Goal: Task Accomplishment & Management: Use online tool/utility

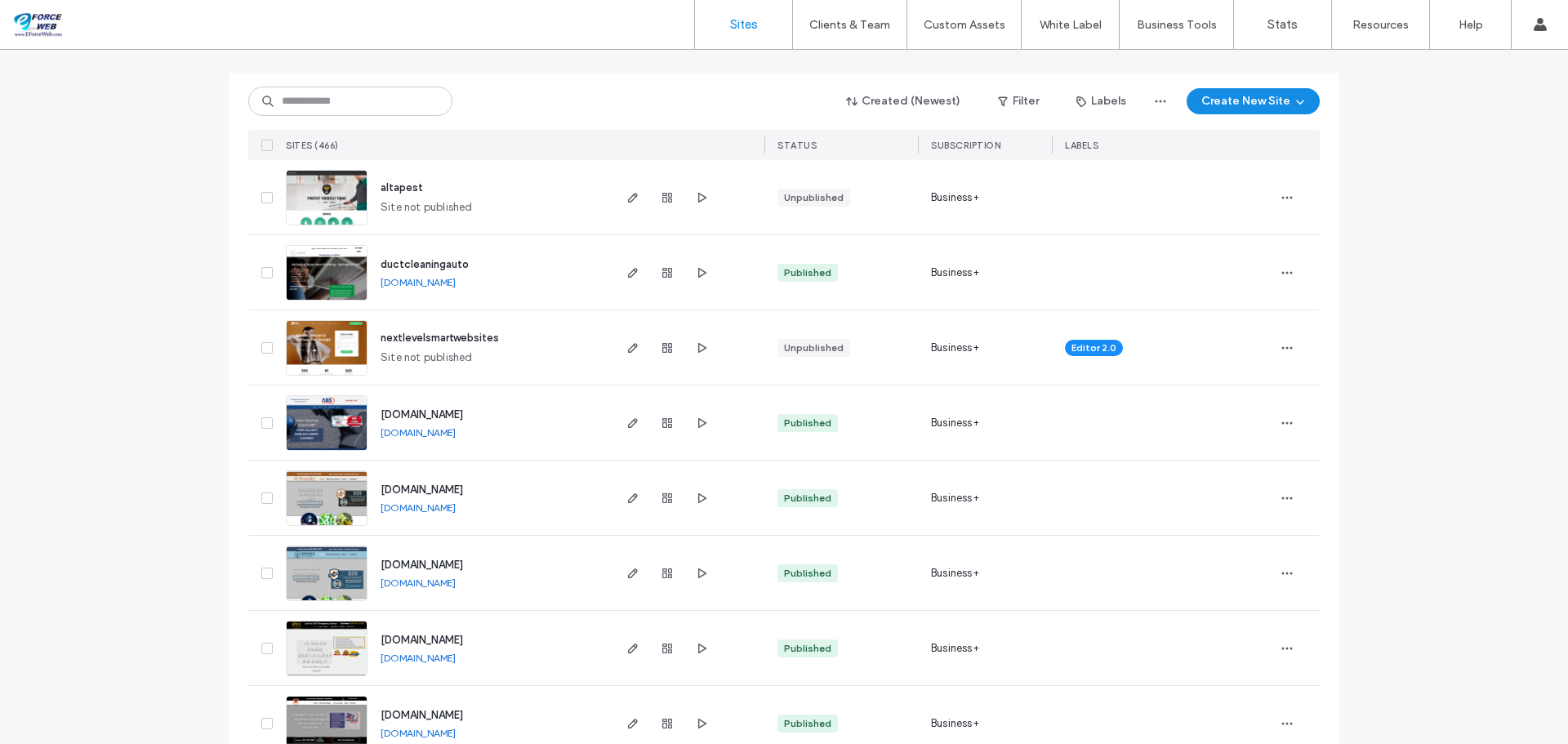
scroll to position [163, 0]
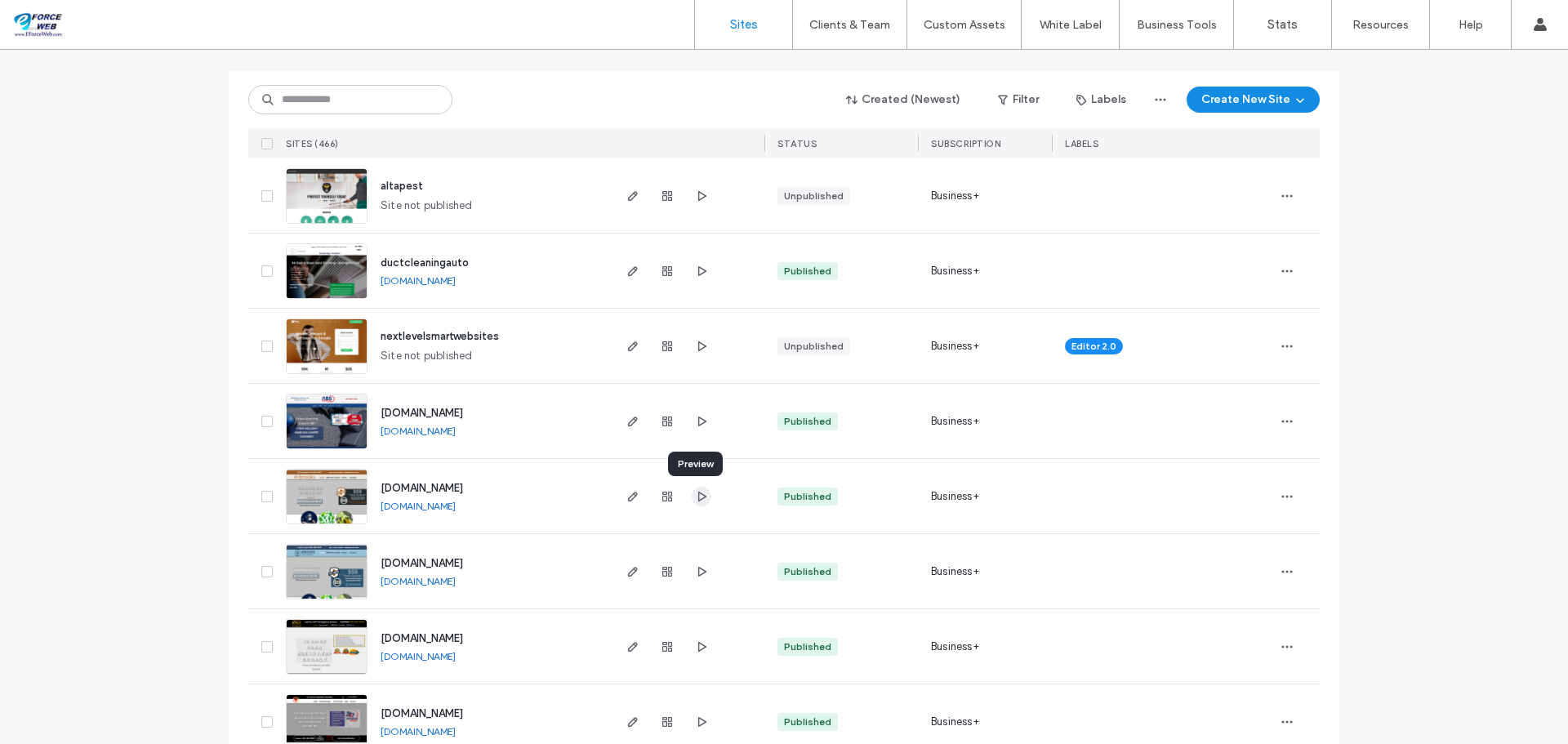
click at [695, 497] on icon "button" at bounding box center [701, 496] width 13 height 13
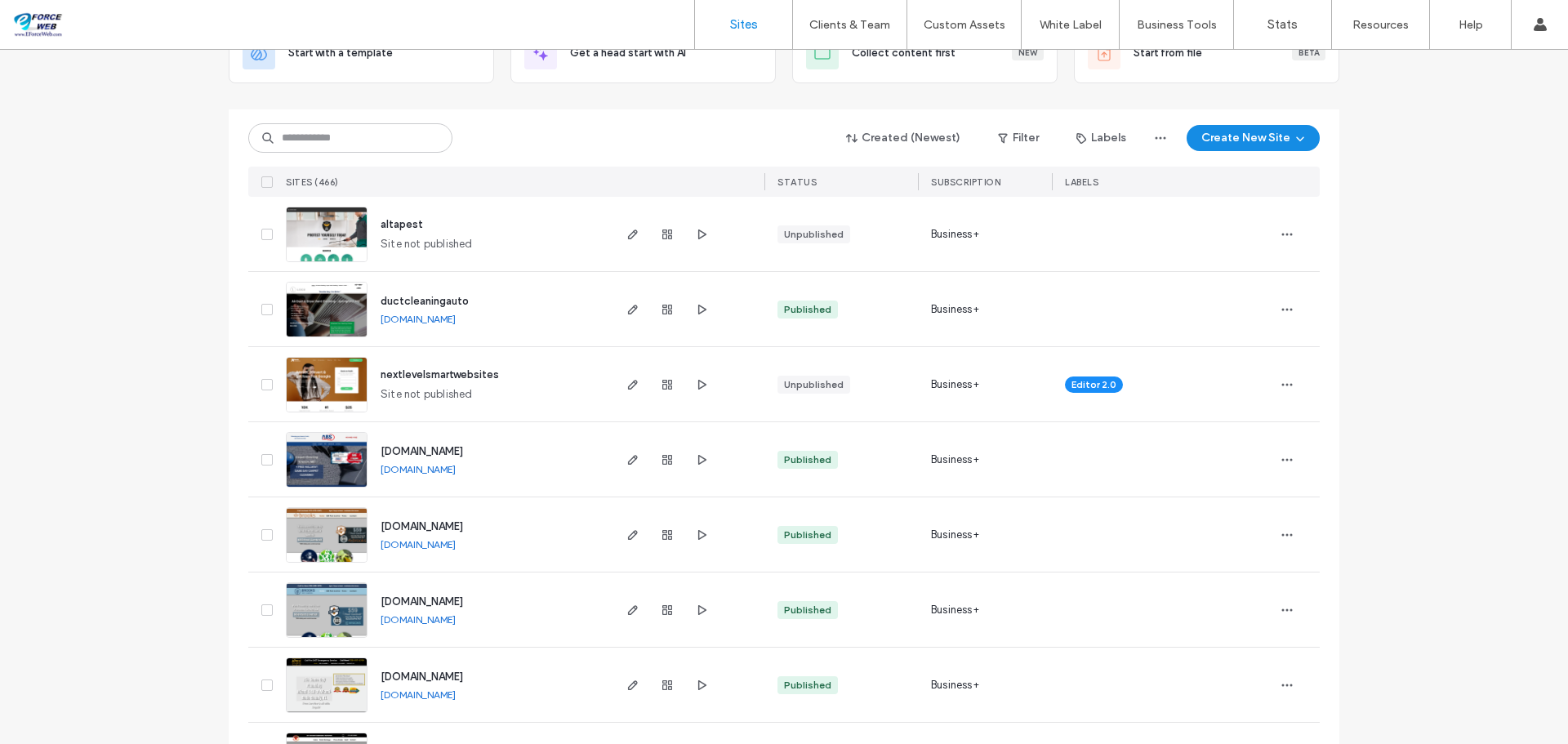
scroll to position [82, 0]
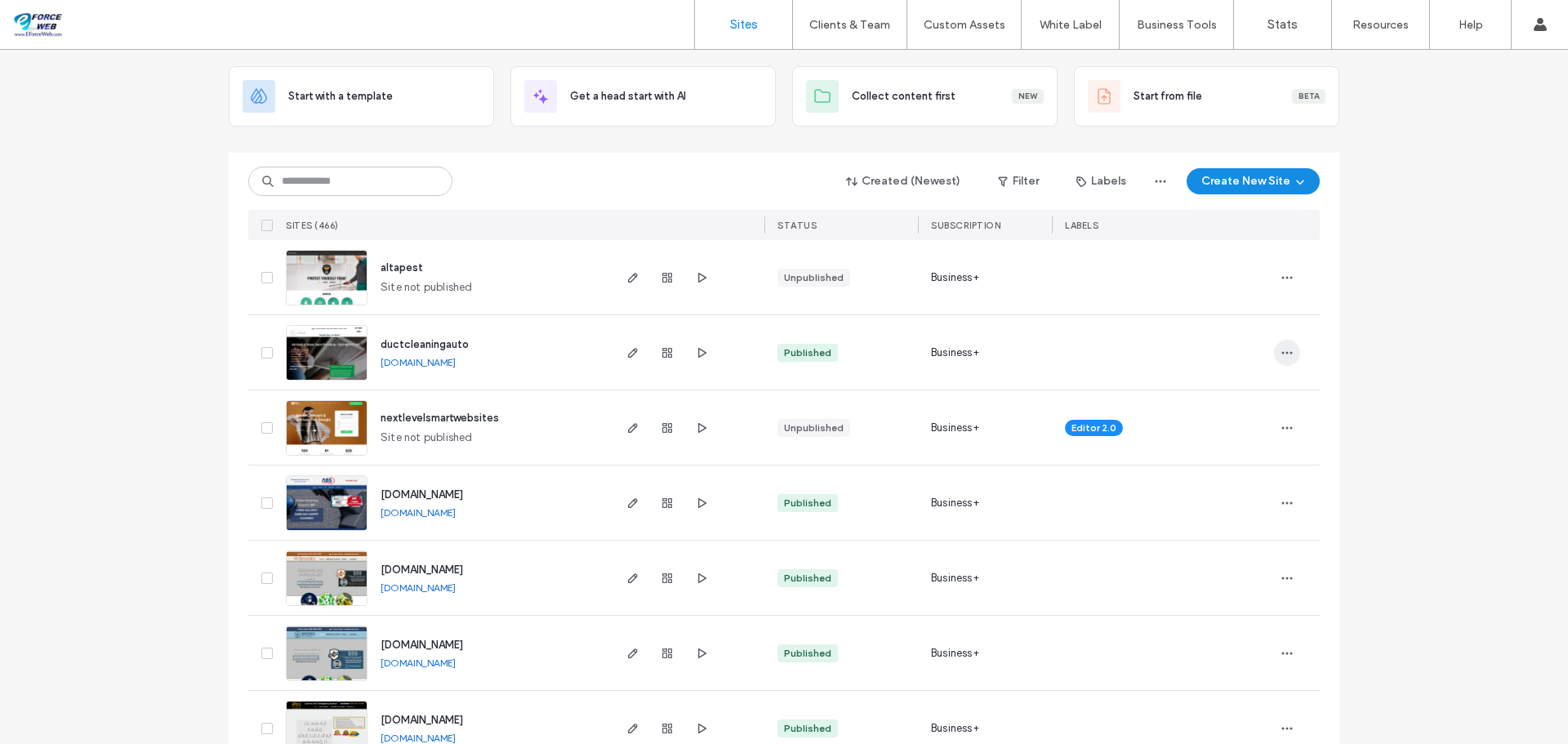
click at [1283, 355] on icon "button" at bounding box center [1287, 353] width 13 height 13
click at [1255, 424] on span "Save as Template" at bounding box center [1223, 426] width 87 height 17
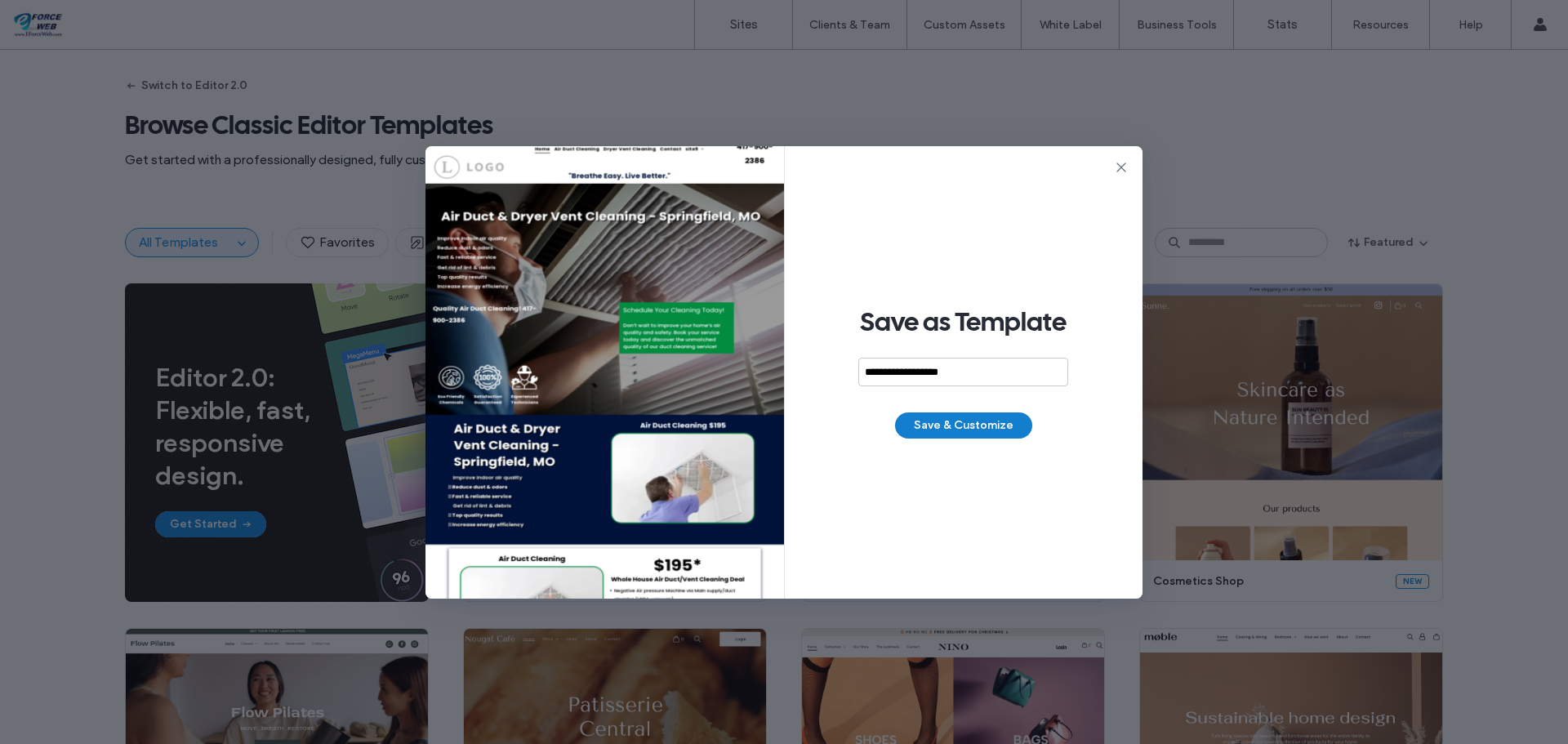
type input "**********"
click at [957, 429] on button "Save & Customize" at bounding box center [963, 425] width 137 height 26
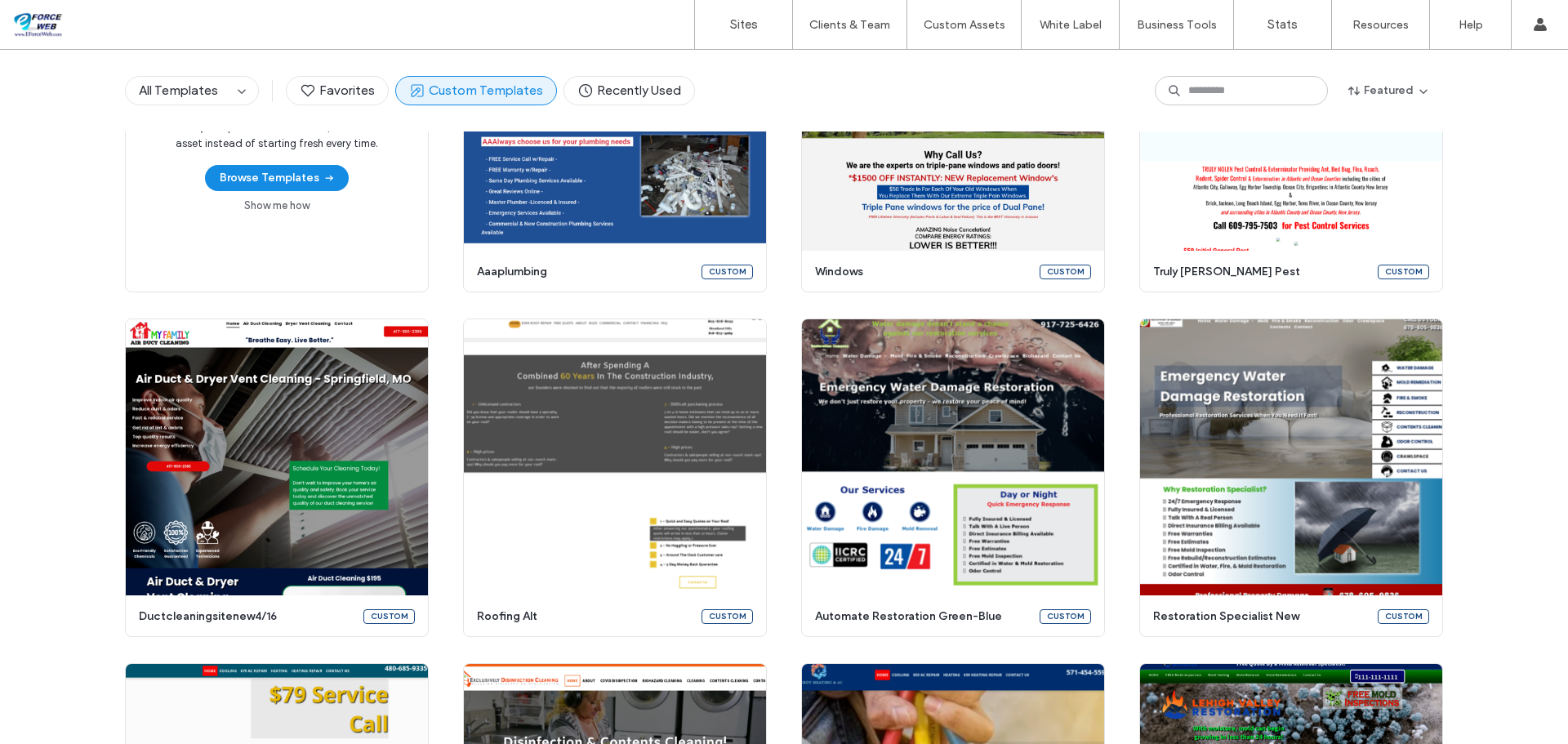
scroll to position [57, 0]
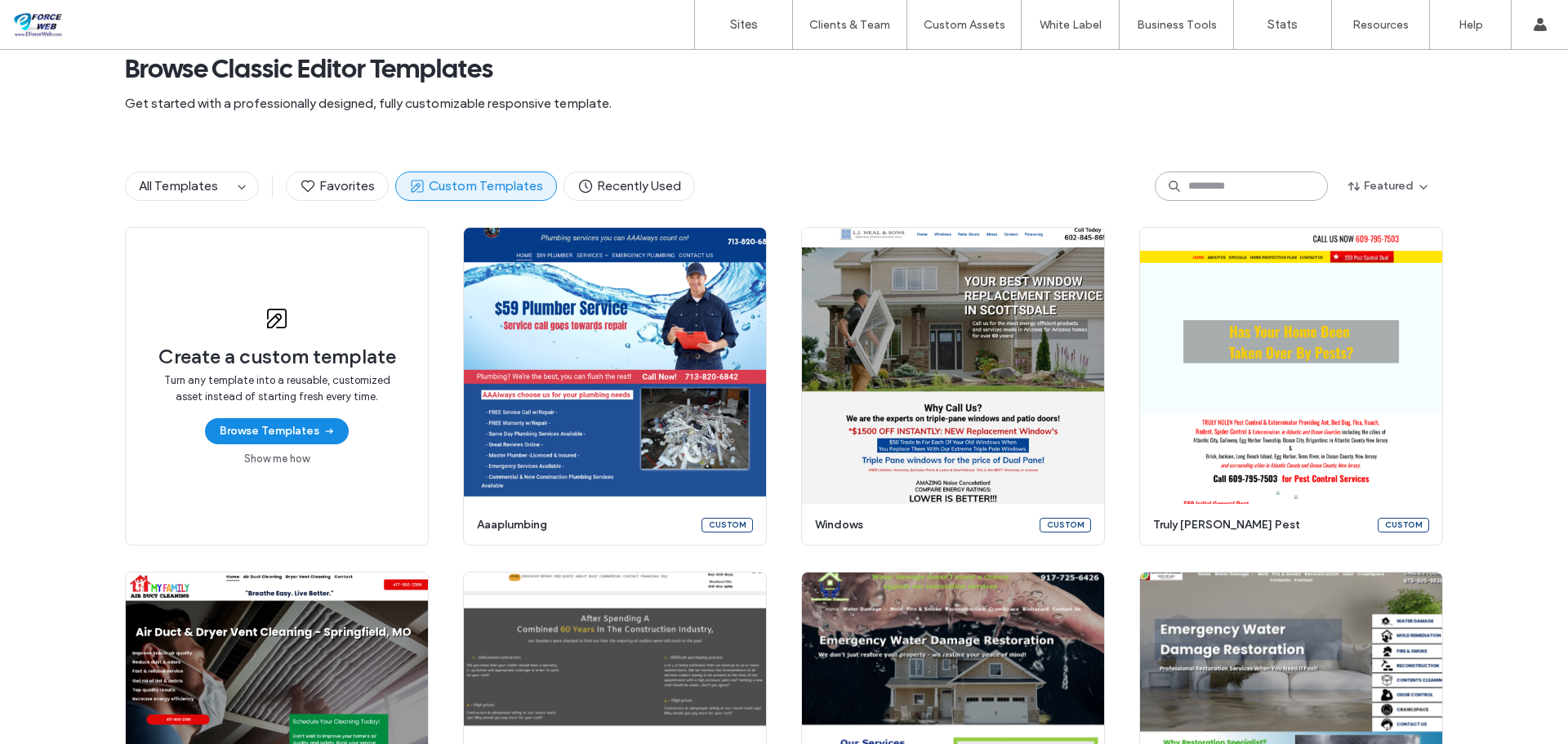
click at [1189, 188] on input at bounding box center [1241, 186] width 173 height 30
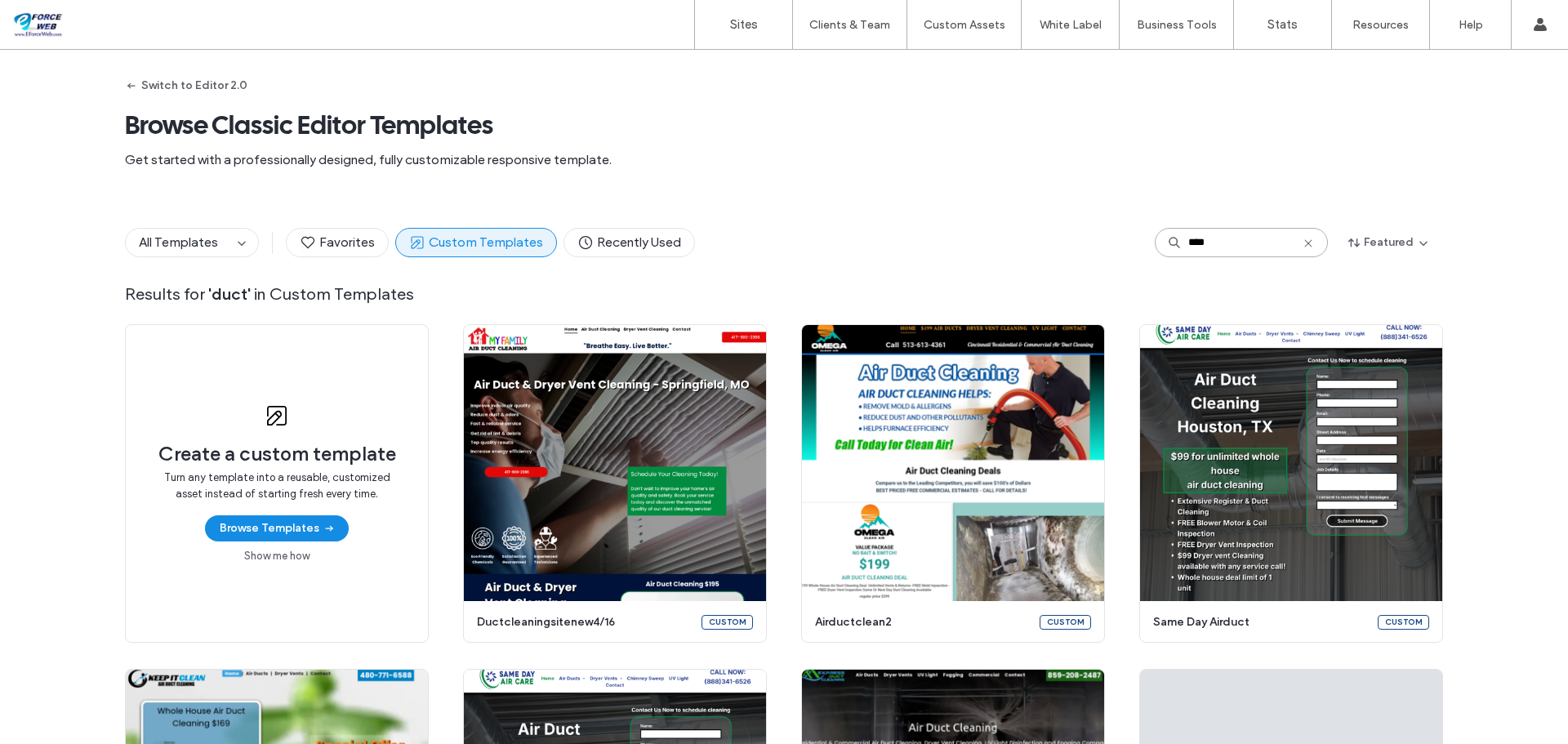
type input "****"
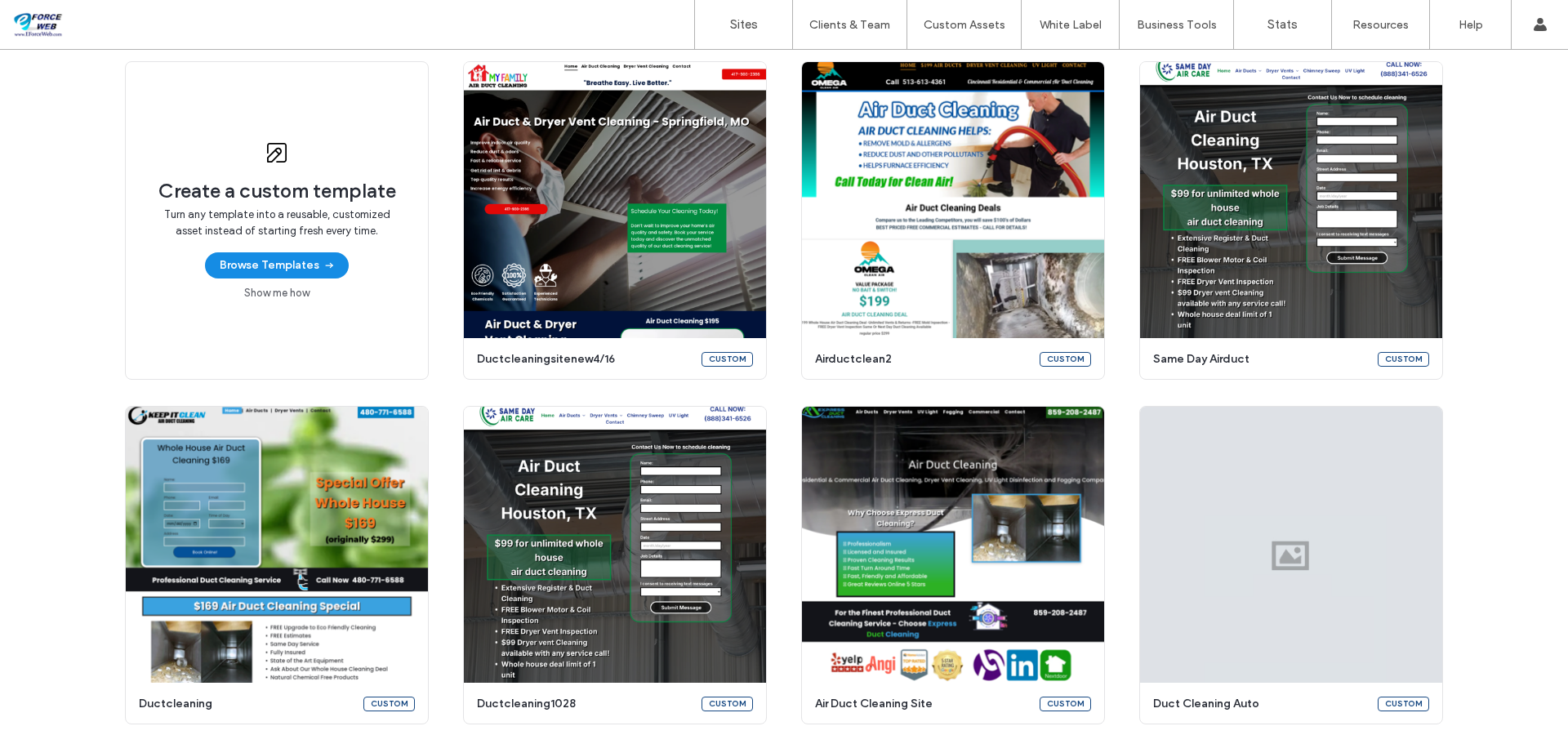
scroll to position [228, 0]
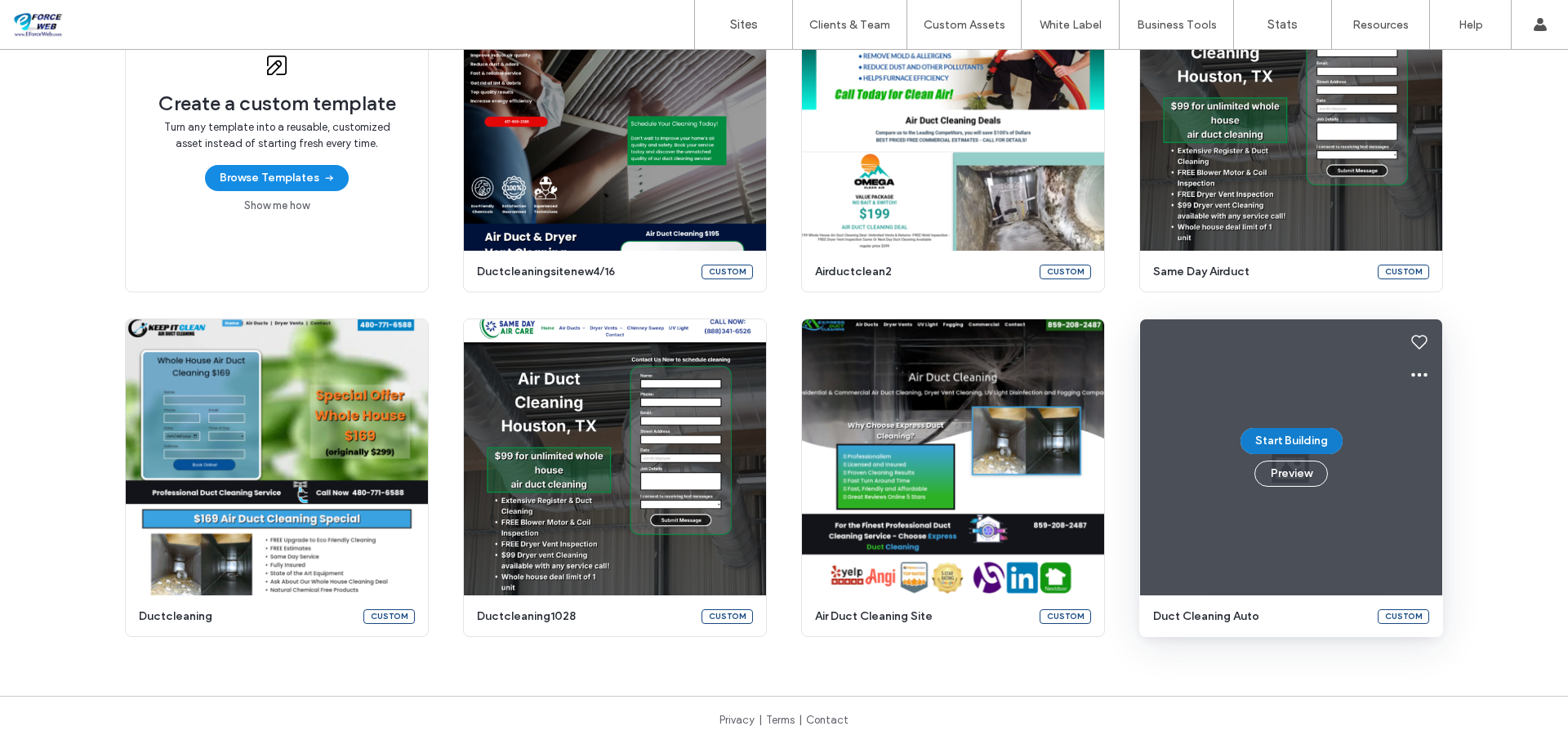
click at [1310, 447] on button "Start Building" at bounding box center [1291, 441] width 102 height 26
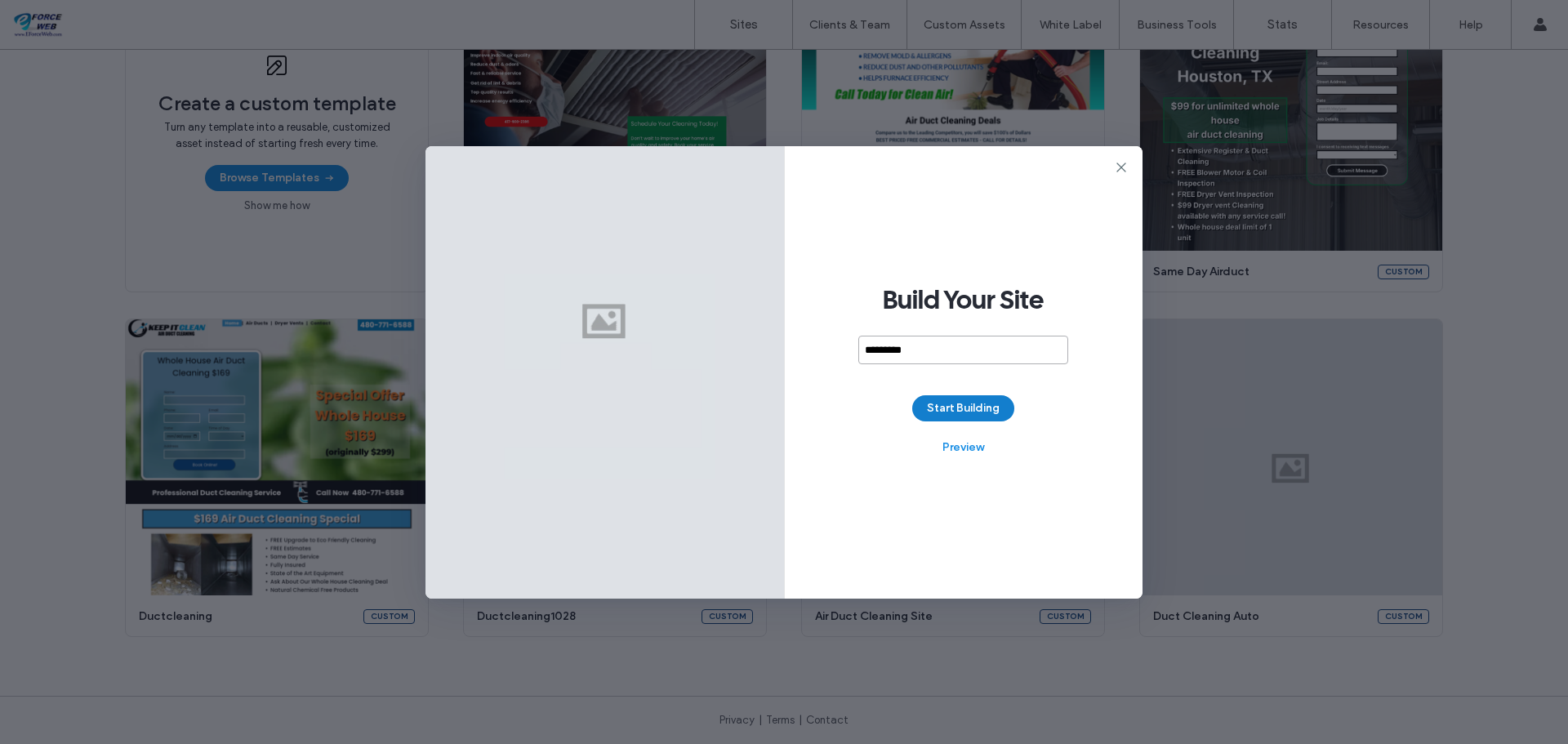
type input "*********"
click at [980, 405] on button "Start Building" at bounding box center [963, 409] width 102 height 26
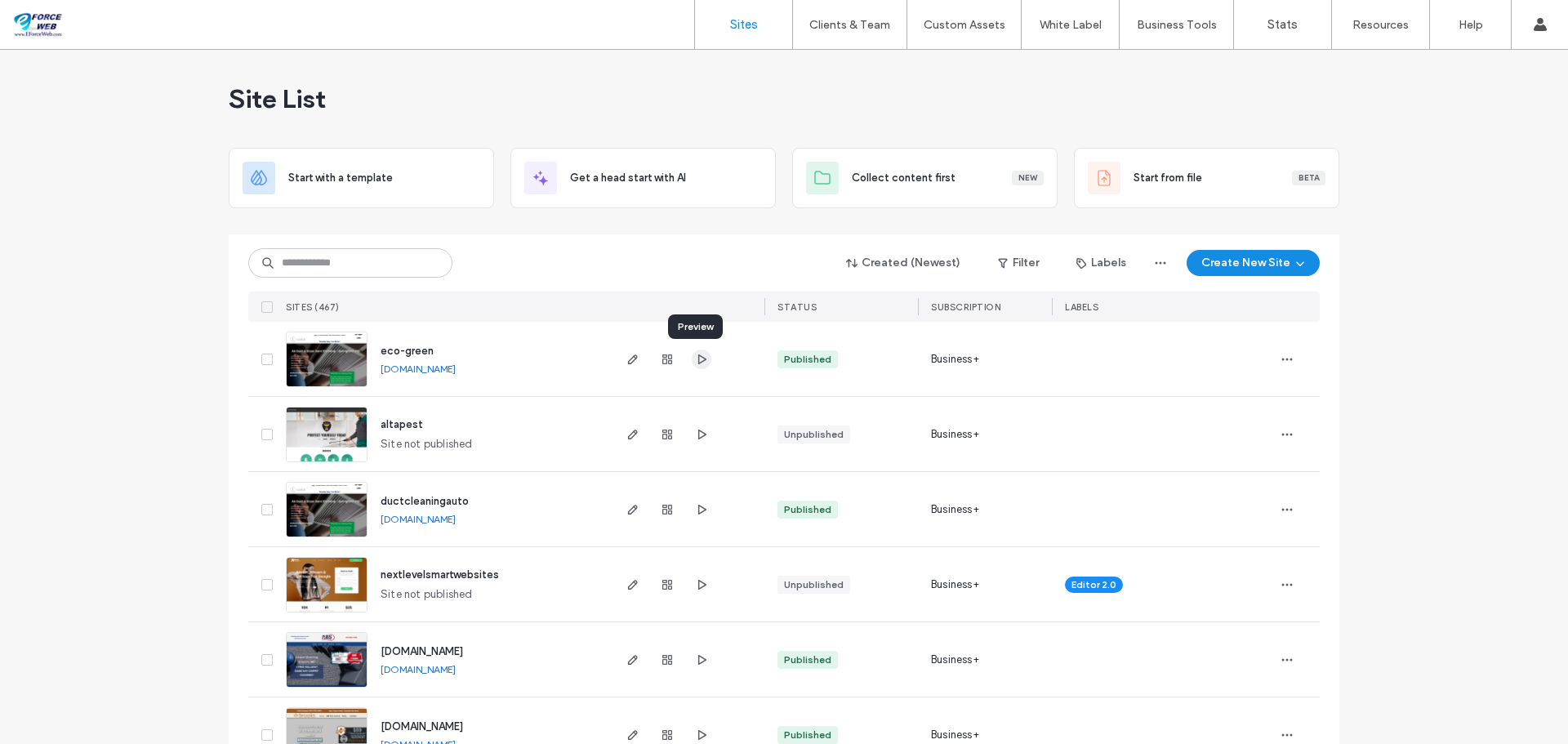
click at [700, 360] on use "button" at bounding box center [702, 358] width 8 height 10
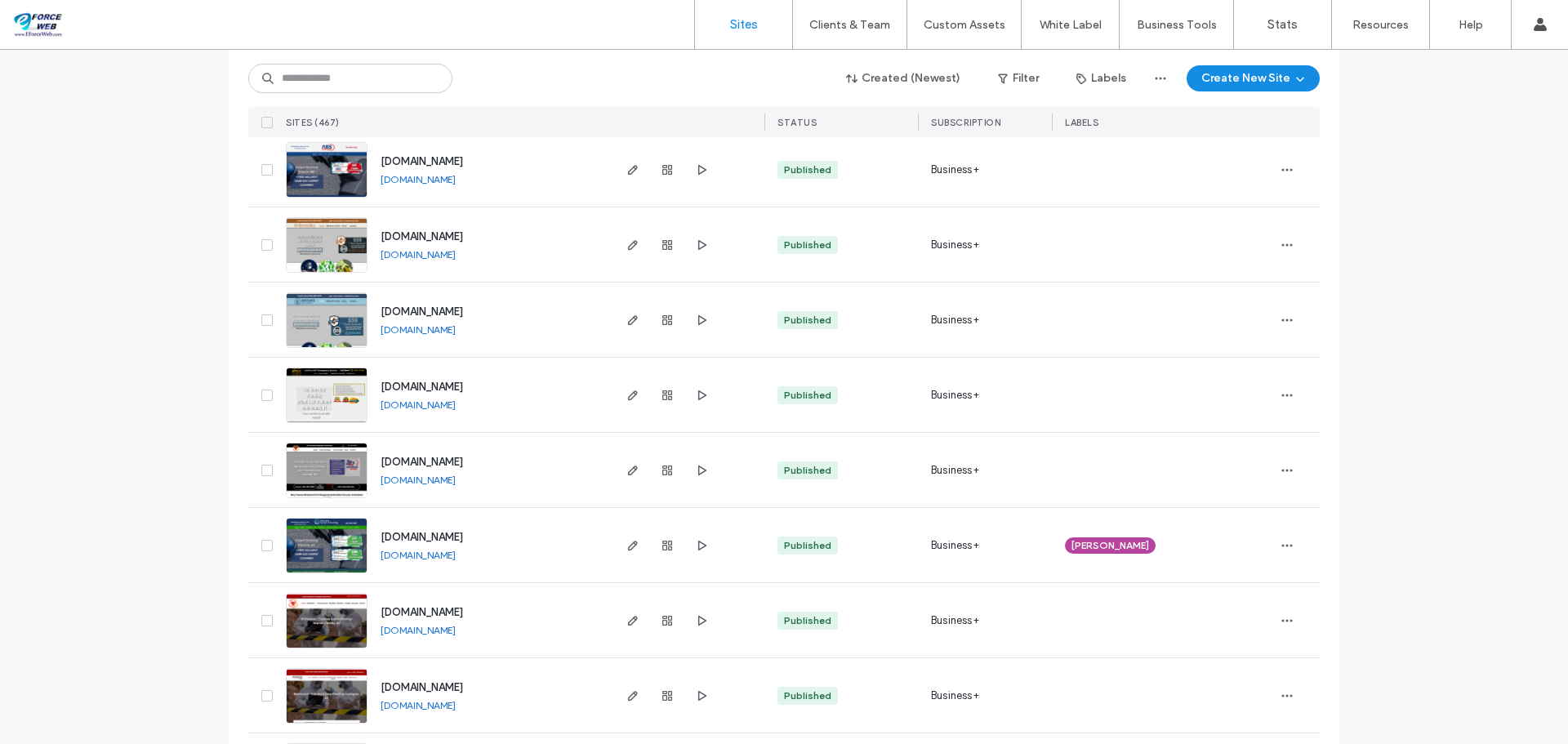
scroll to position [409, 0]
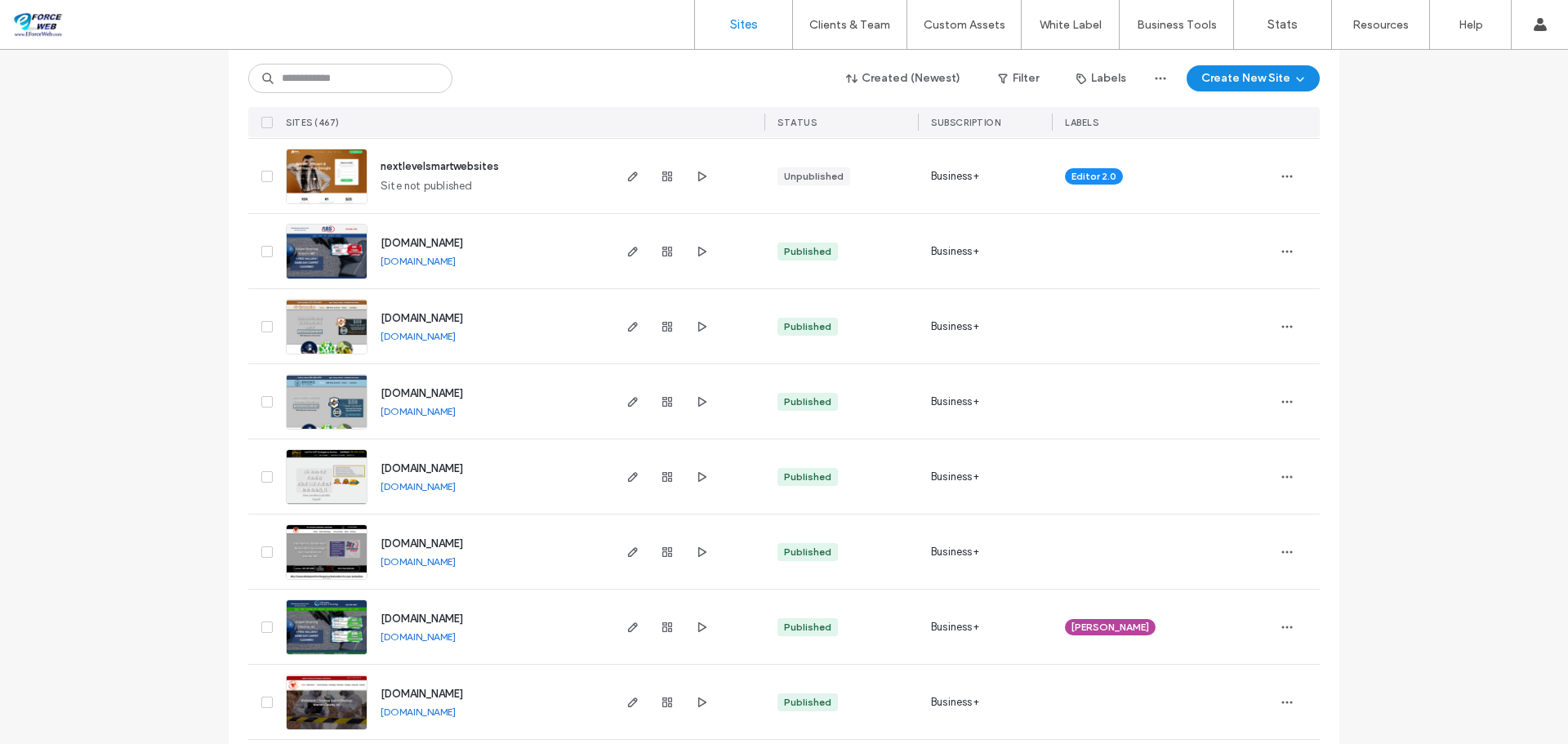
click at [1055, 325] on div at bounding box center [1163, 326] width 222 height 74
click at [1281, 321] on icon "button" at bounding box center [1287, 327] width 13 height 13
click at [1199, 437] on span "Assign Label" at bounding box center [1209, 431] width 59 height 17
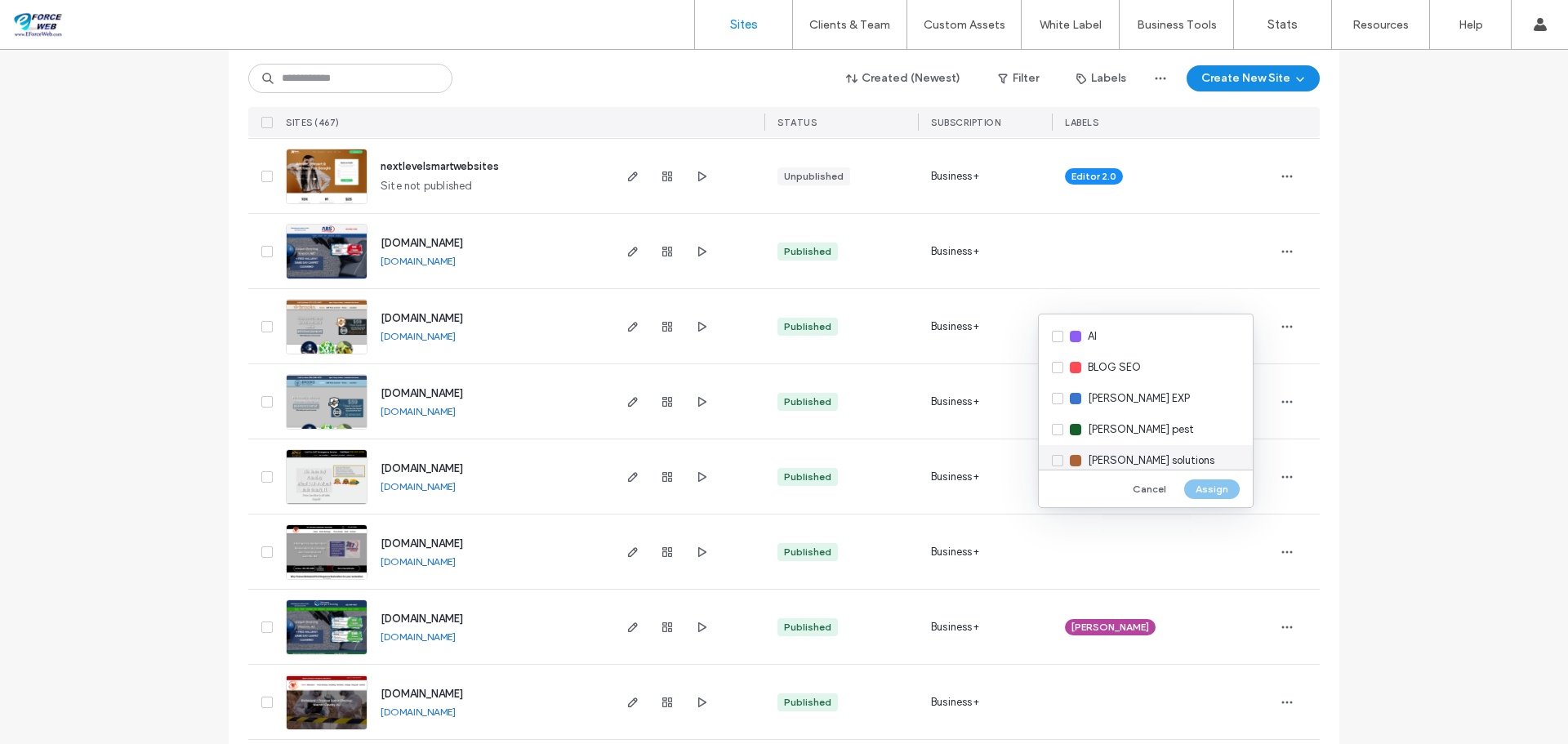
click at [1138, 459] on span "[PERSON_NAME] solutions" at bounding box center [1151, 460] width 127 height 17
click at [1221, 487] on button "Assign" at bounding box center [1213, 489] width 56 height 19
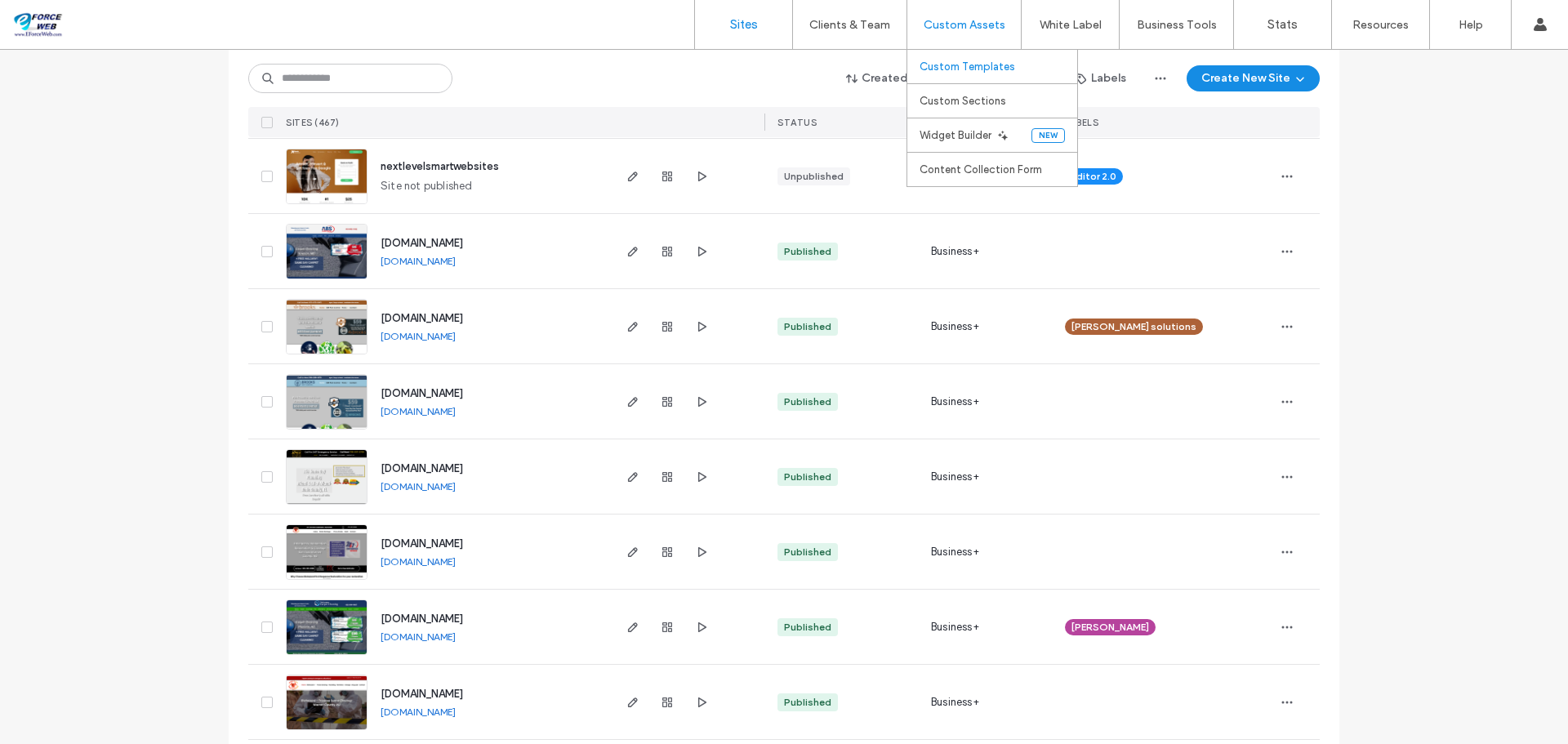
click at [957, 65] on label "Custom Templates" at bounding box center [966, 66] width 95 height 12
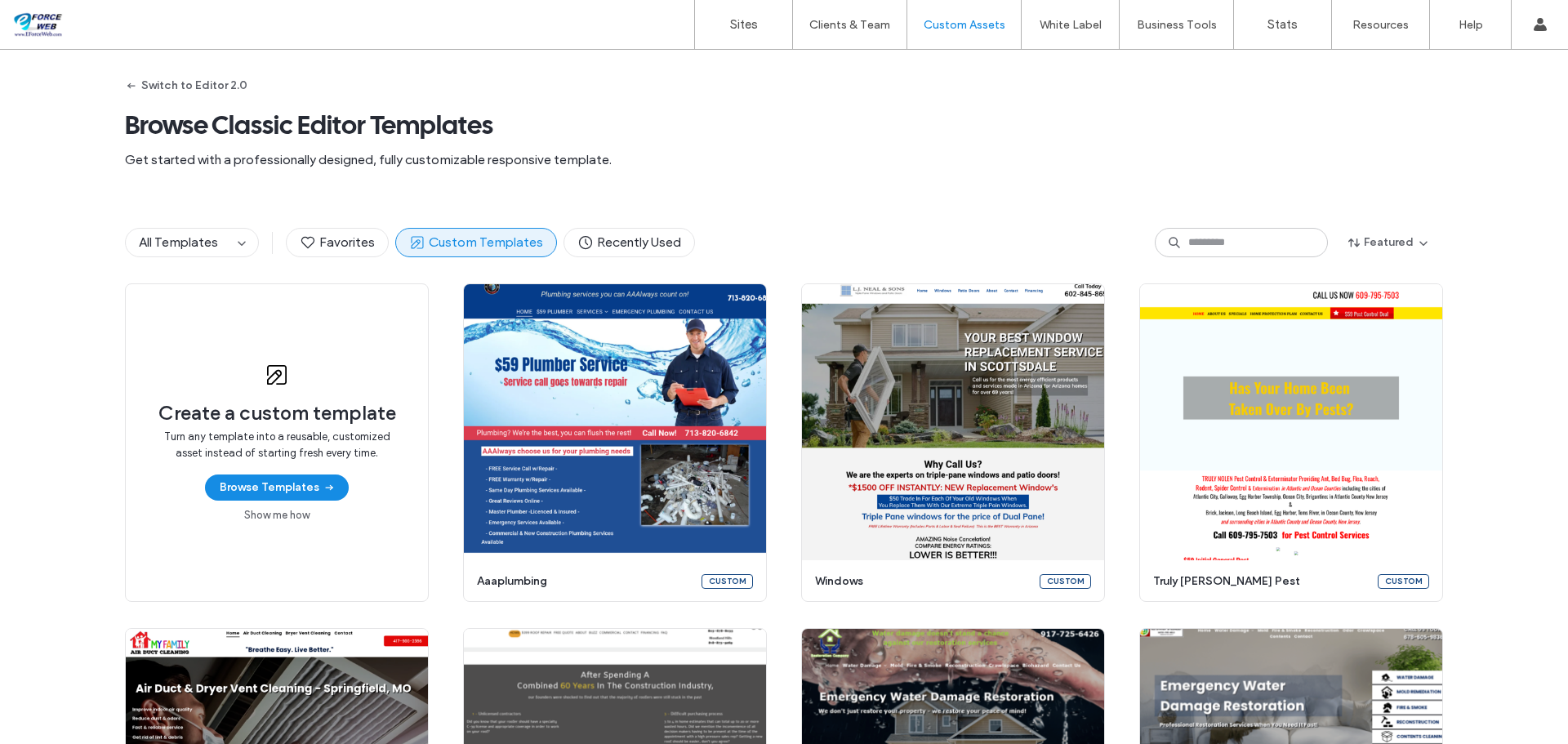
click at [1213, 224] on div "All Templates Favorites Custom Templates Recently Used Featured" at bounding box center [784, 243] width 1318 height 82
click at [1211, 241] on input at bounding box center [1241, 243] width 173 height 30
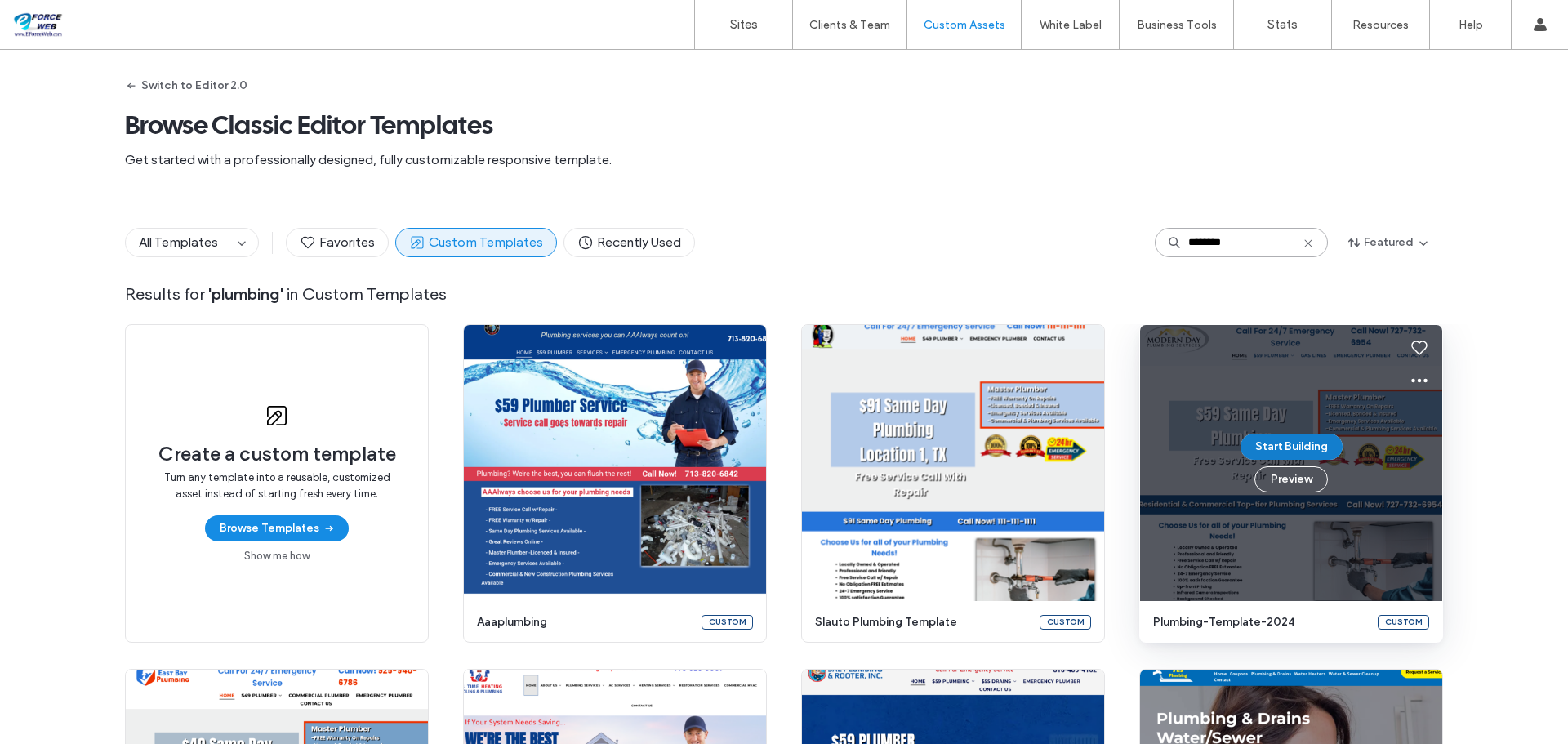
type input "********"
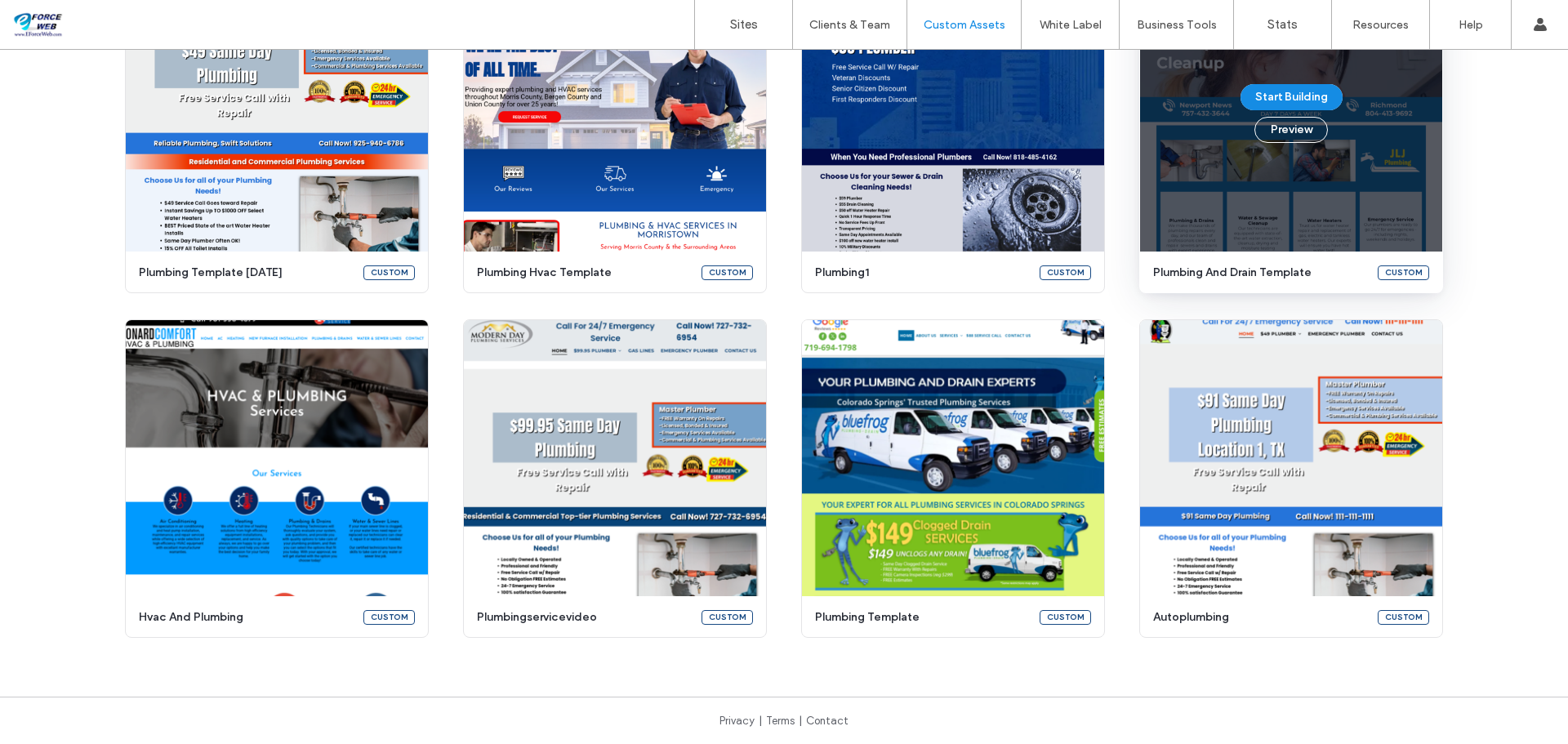
scroll to position [573, 0]
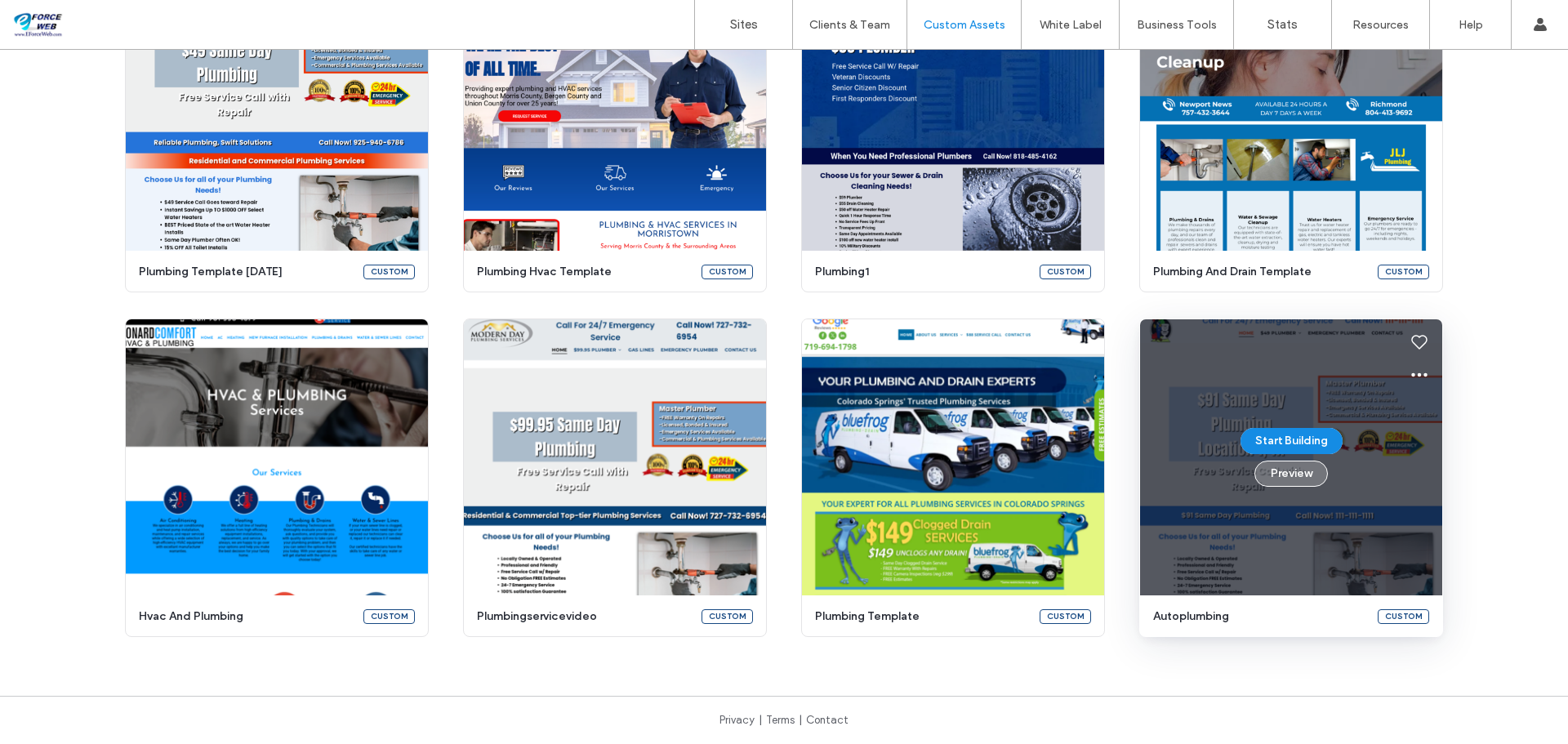
click at [1312, 468] on button "Preview" at bounding box center [1291, 474] width 73 height 26
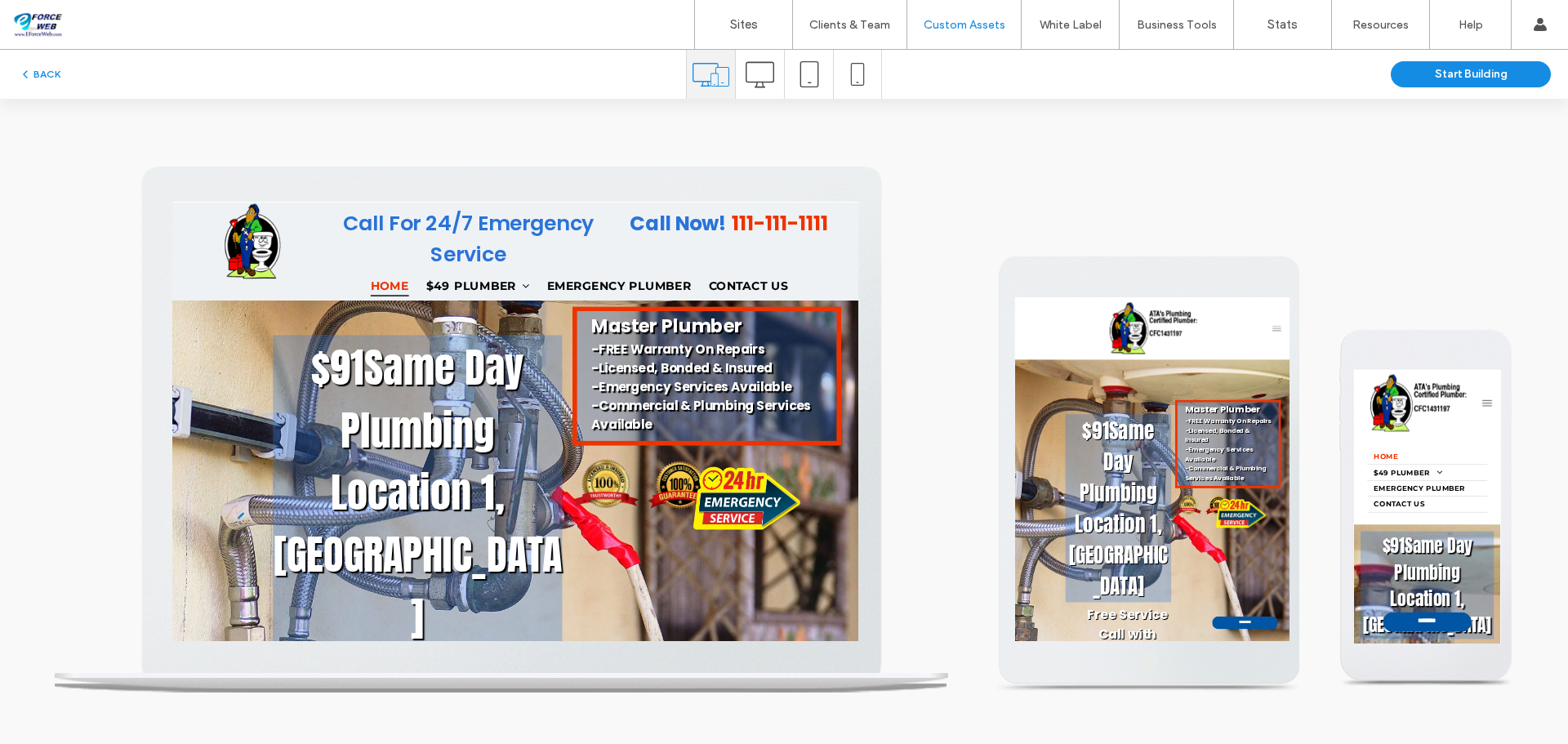
scroll to position [0, 0]
click at [1454, 70] on button "Start Building" at bounding box center [1470, 74] width 160 height 26
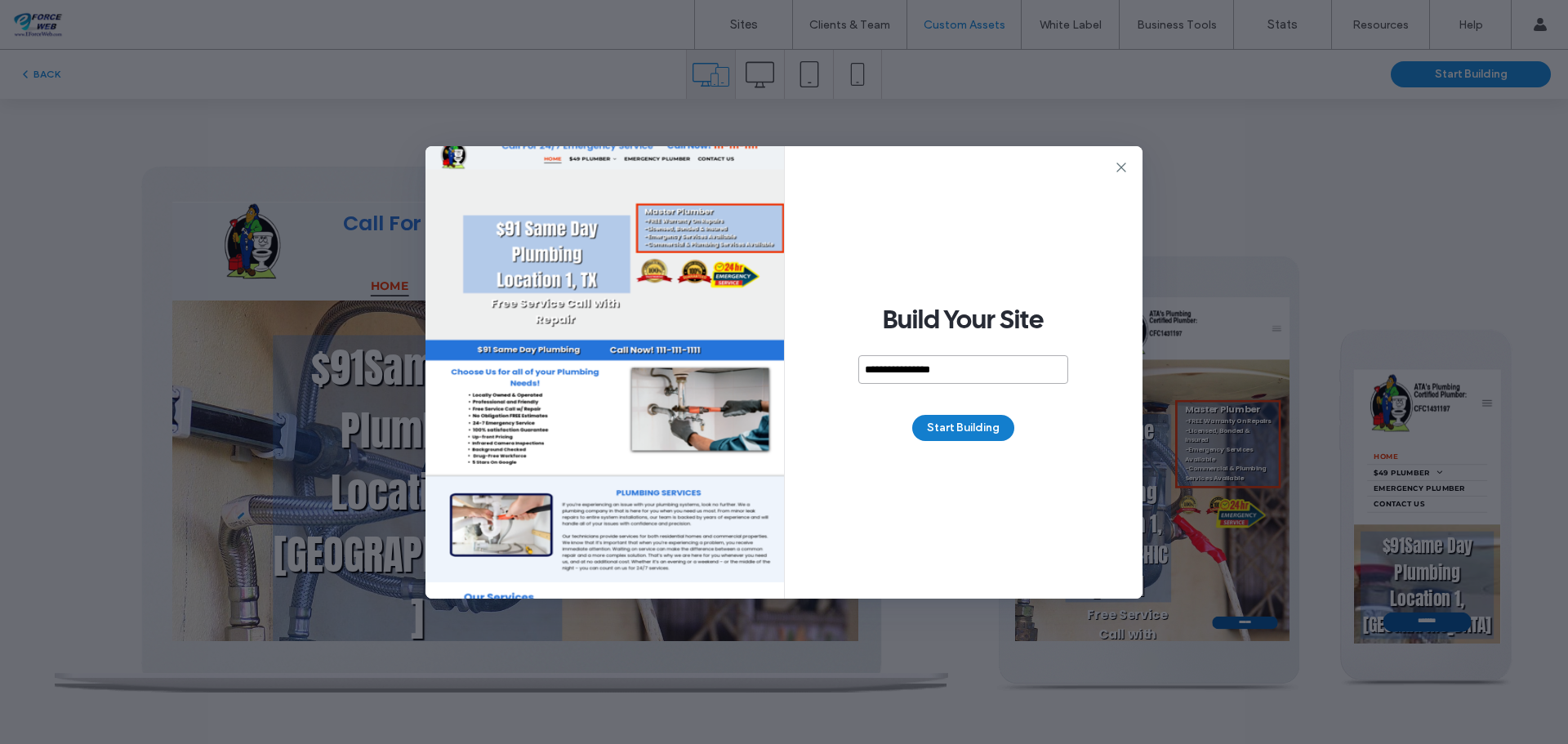
type input "**********"
click at [978, 426] on button "Start Building" at bounding box center [963, 428] width 102 height 26
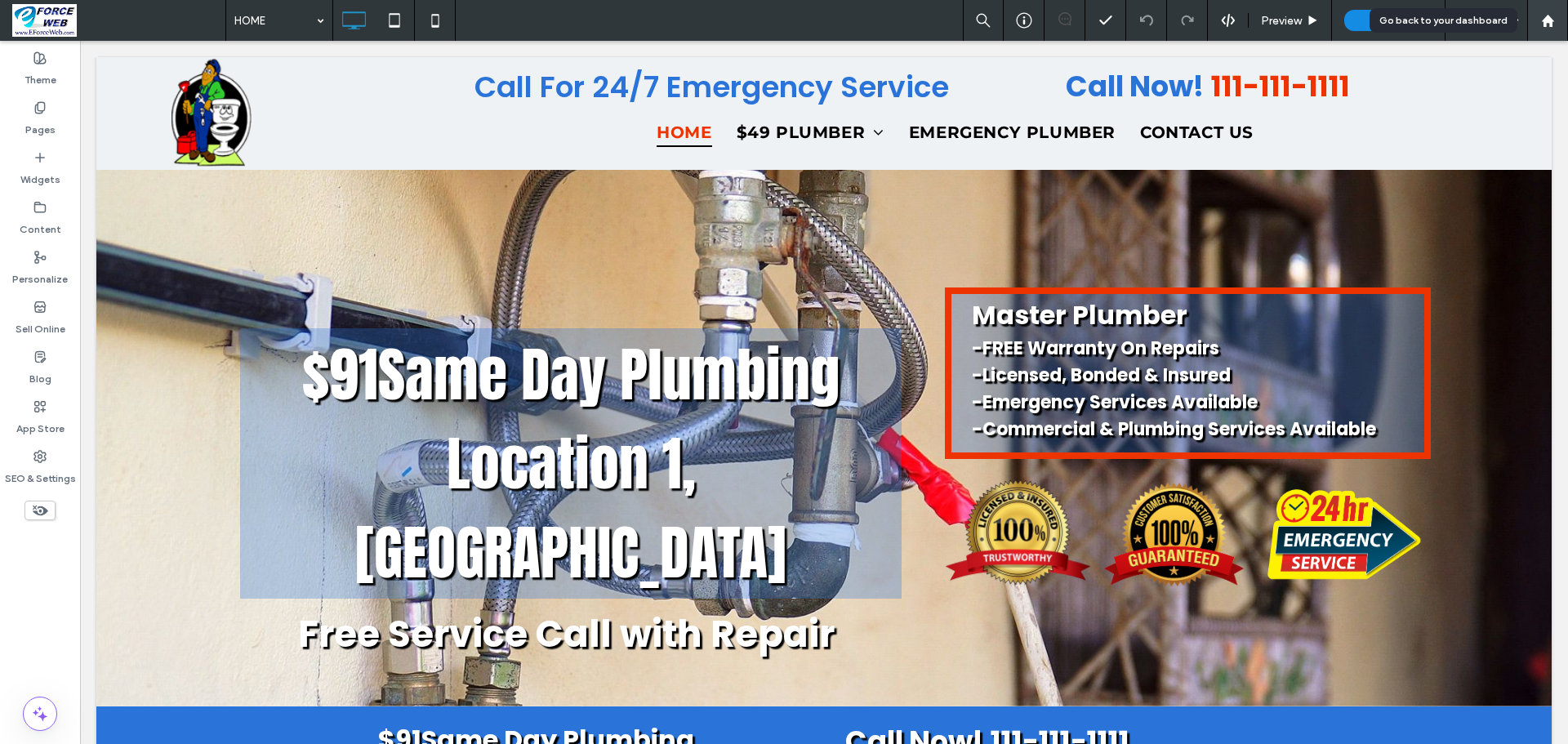
click at [1547, 17] on use at bounding box center [1547, 20] width 12 height 12
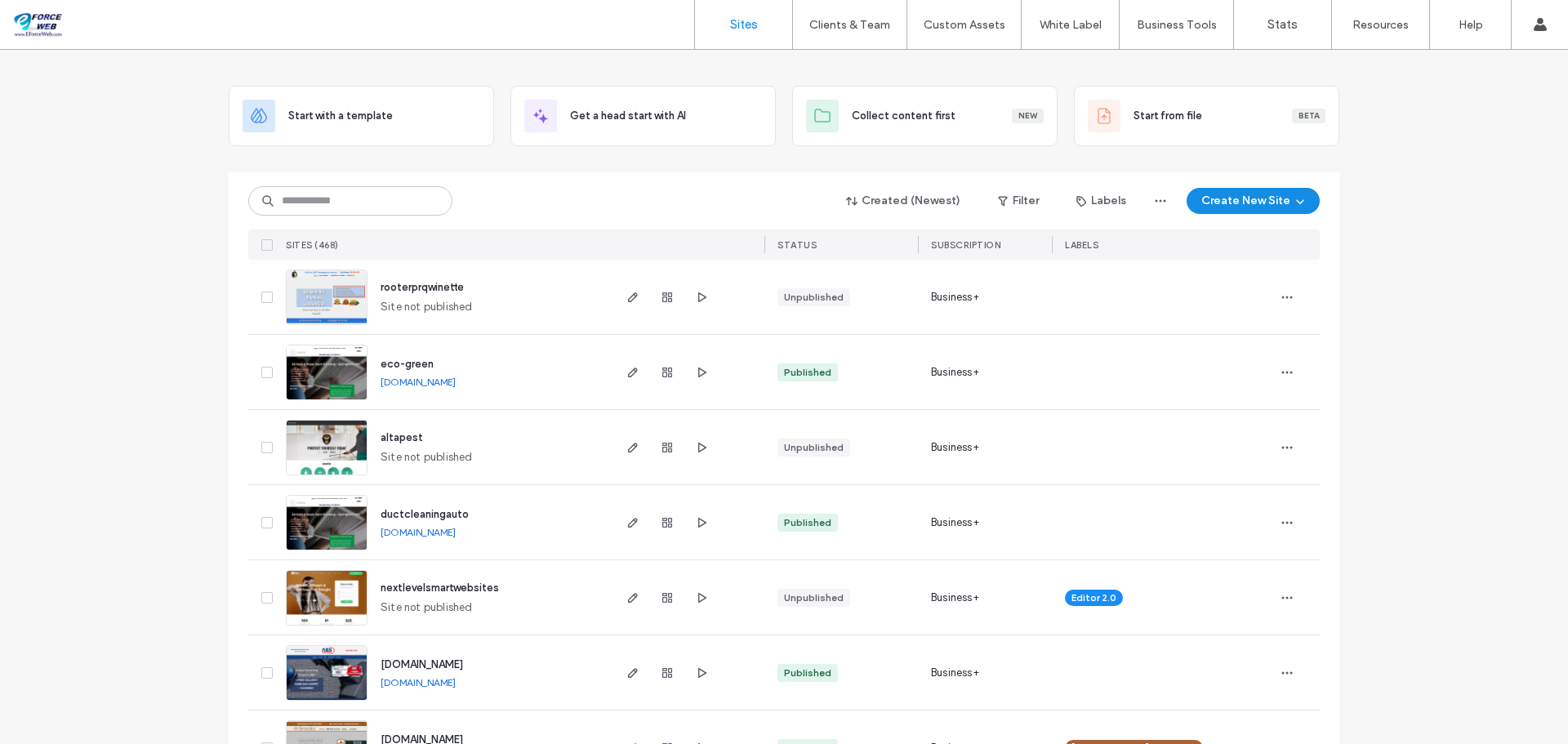
scroll to position [82, 0]
